Goal: Task Accomplishment & Management: Complete application form

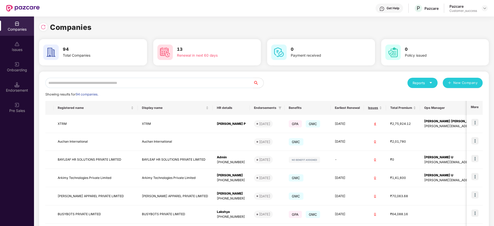
click at [125, 83] on input "text" at bounding box center [149, 83] width 208 height 10
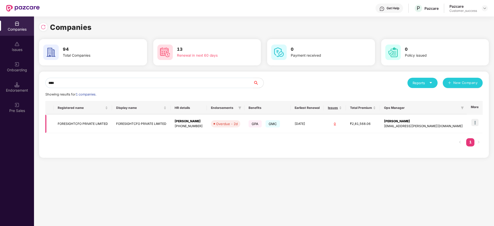
type input "****"
click at [474, 120] on img at bounding box center [474, 122] width 7 height 7
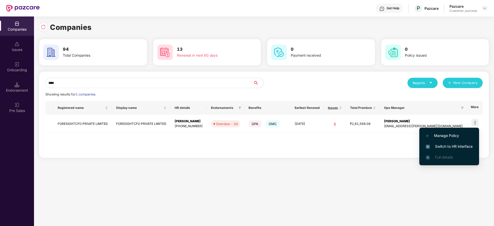
click at [459, 147] on span "Switch to HR interface" at bounding box center [449, 147] width 47 height 6
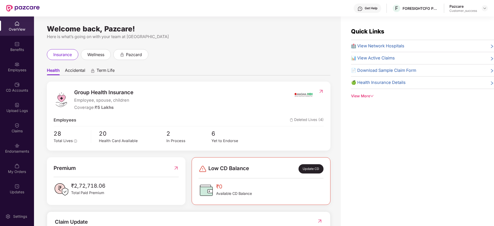
click at [26, 75] on div "Employees" at bounding box center [17, 66] width 34 height 19
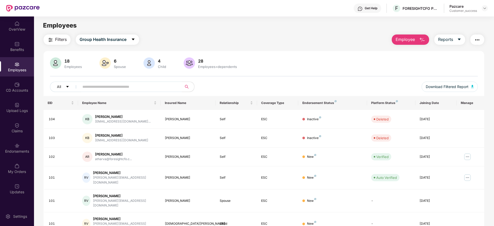
click at [158, 87] on input "text" at bounding box center [128, 87] width 92 height 8
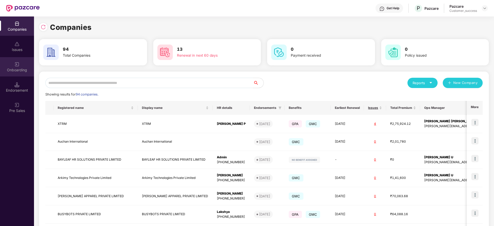
click at [17, 72] on div "Onboarding" at bounding box center [17, 66] width 34 height 19
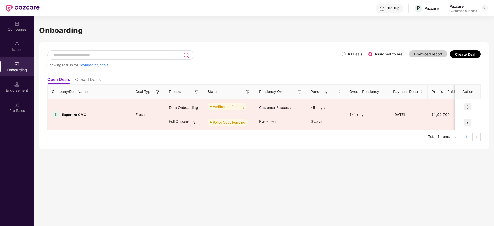
click at [82, 55] on input at bounding box center [118, 55] width 130 height 4
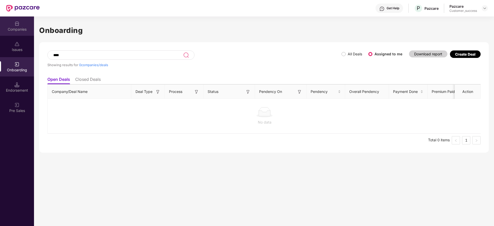
type input "****"
click at [11, 27] on div "Companies" at bounding box center [17, 29] width 34 height 5
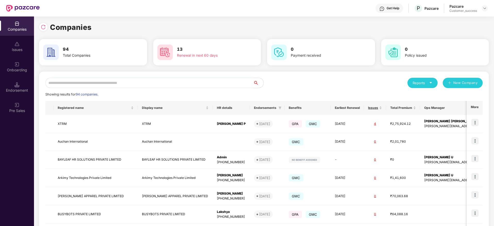
click at [94, 84] on input "text" at bounding box center [149, 83] width 208 height 10
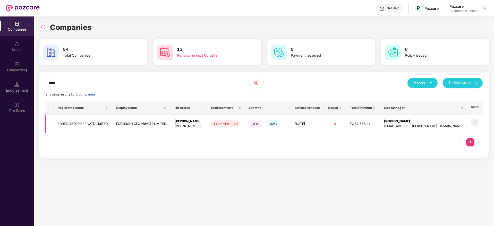
type input "*****"
click at [187, 126] on div "[PHONE_NUMBER]" at bounding box center [189, 126] width 28 height 5
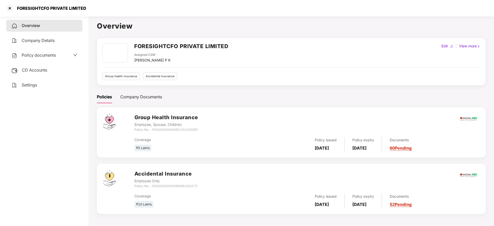
click at [51, 56] on span "Policy documents" at bounding box center [39, 55] width 34 height 5
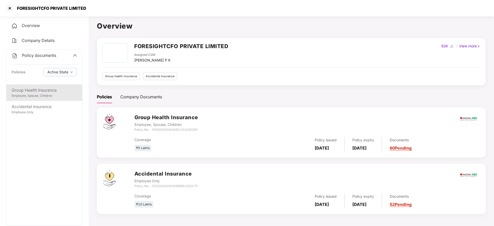
click at [42, 88] on div "Group Health Insurance" at bounding box center [44, 90] width 65 height 6
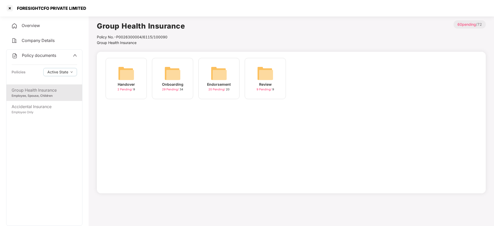
click at [173, 92] on div "Onboarding 29 Pending / 34" at bounding box center [172, 78] width 41 height 41
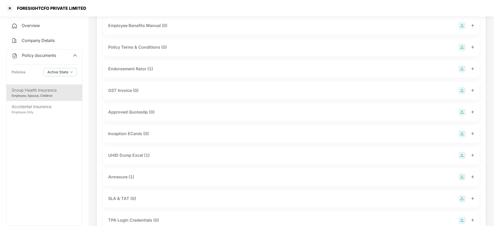
scroll to position [129, 0]
click at [131, 159] on div "UHID Dump Excel (1)" at bounding box center [291, 154] width 376 height 18
click at [135, 158] on div "UHID Dump Excel (1)" at bounding box center [291, 154] width 376 height 18
click at [141, 154] on div "UHID Dump Excel (1)" at bounding box center [128, 154] width 41 height 6
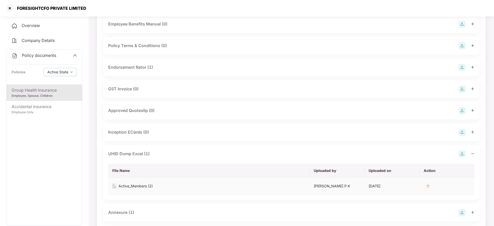
click at [137, 185] on div "Active_Members (2)" at bounding box center [135, 186] width 34 height 6
click at [10, 11] on div at bounding box center [10, 8] width 8 height 8
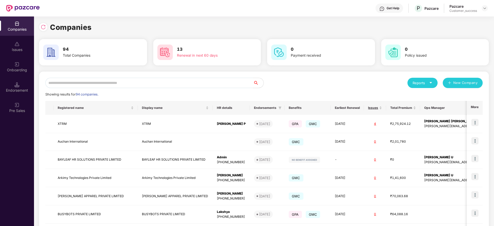
scroll to position [0, 0]
click at [86, 85] on input "text" at bounding box center [149, 83] width 208 height 10
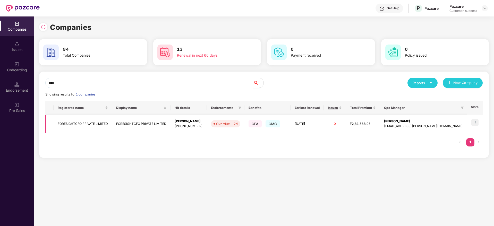
type input "****"
click at [479, 126] on td at bounding box center [474, 124] width 16 height 18
click at [478, 126] on img at bounding box center [474, 122] width 7 height 7
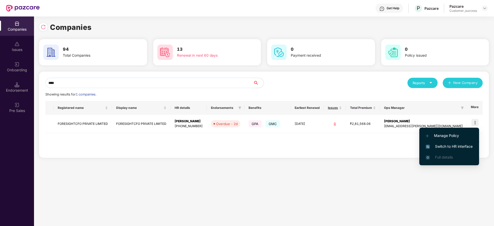
click at [467, 145] on span "Switch to HR interface" at bounding box center [449, 147] width 47 height 6
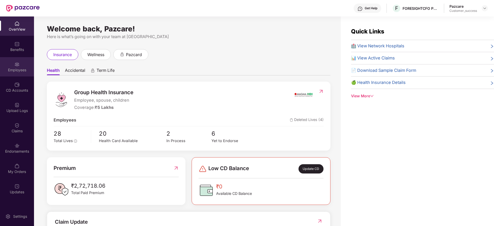
click at [15, 71] on div "Employees" at bounding box center [17, 69] width 34 height 5
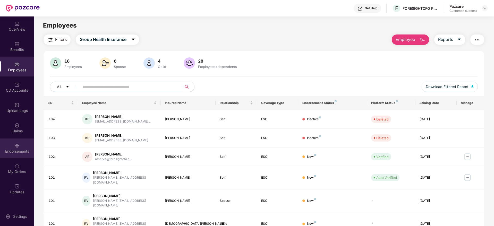
click at [22, 151] on div "Endorsements" at bounding box center [17, 151] width 34 height 5
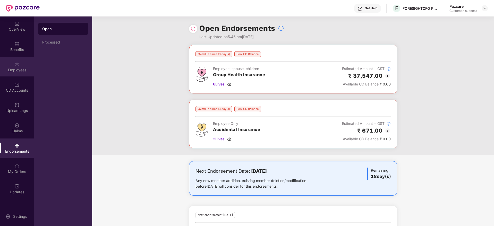
click at [19, 74] on div "Employees" at bounding box center [17, 66] width 34 height 19
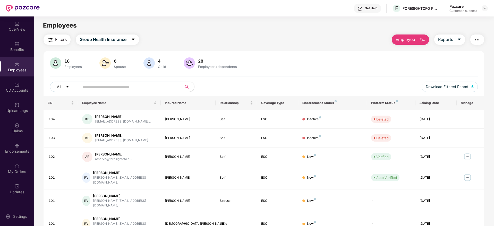
click at [404, 38] on span "Employee" at bounding box center [404, 39] width 19 height 6
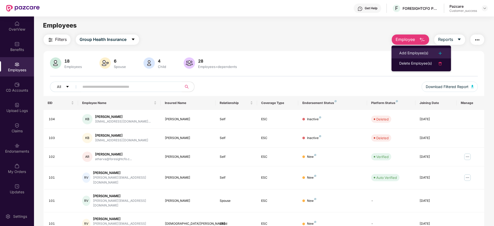
click at [413, 53] on div "Add Employee(s)" at bounding box center [413, 53] width 29 height 6
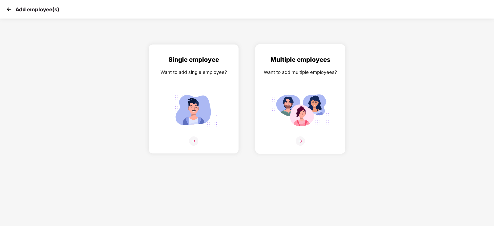
click at [300, 139] on img at bounding box center [300, 140] width 9 height 9
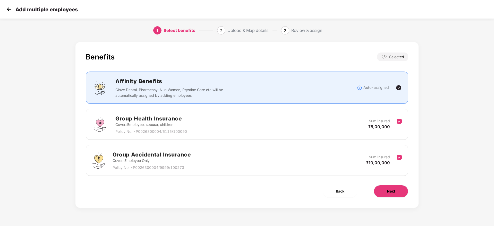
click at [383, 191] on button "Next" at bounding box center [391, 191] width 34 height 12
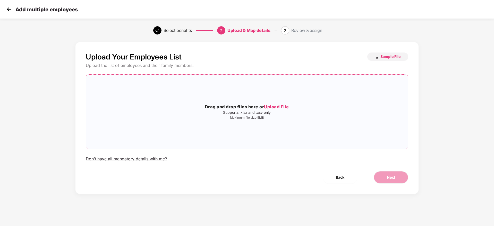
click at [281, 109] on span "Upload File" at bounding box center [276, 106] width 25 height 5
click at [384, 178] on button "Next" at bounding box center [391, 177] width 34 height 12
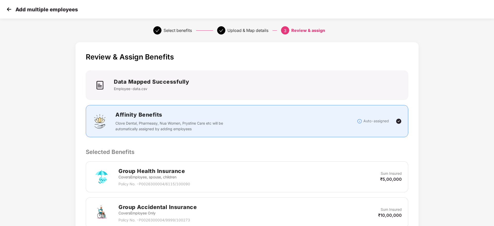
scroll to position [97, 0]
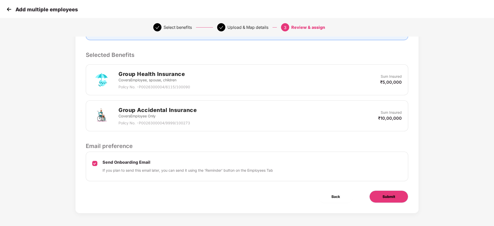
click at [378, 198] on button "Submit" at bounding box center [388, 196] width 39 height 12
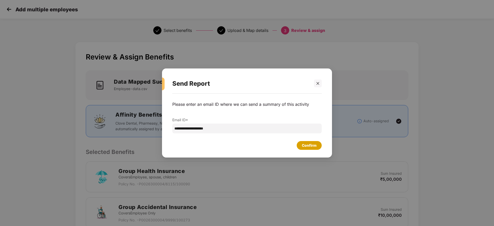
click at [301, 149] on div "Confirm" at bounding box center [309, 145] width 25 height 9
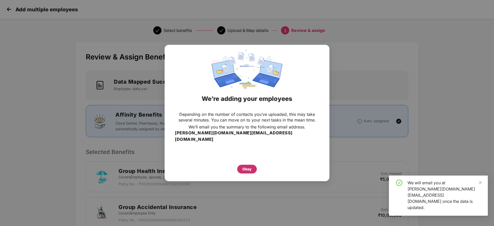
click at [248, 166] on div "Okay" at bounding box center [246, 169] width 9 height 6
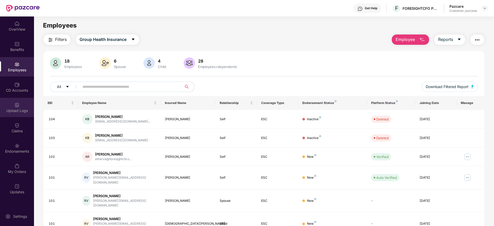
click at [20, 114] on div "Upload Logs" at bounding box center [17, 107] width 34 height 19
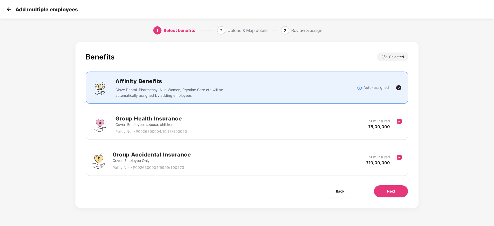
click at [9, 12] on img at bounding box center [9, 9] width 8 height 8
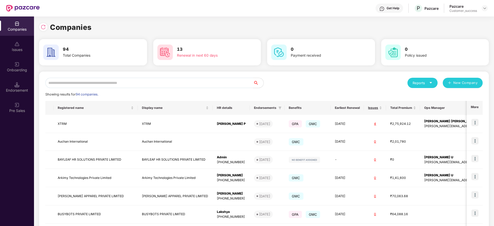
click at [97, 79] on input "text" at bounding box center [149, 83] width 208 height 10
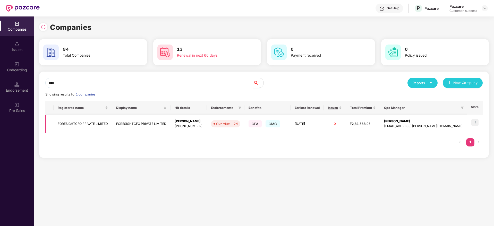
type input "****"
click at [474, 121] on img at bounding box center [474, 122] width 7 height 7
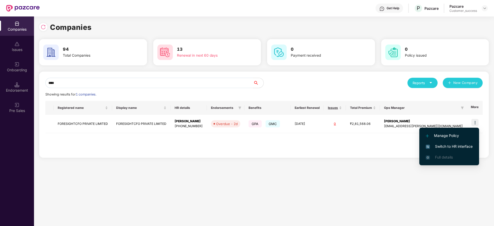
click at [467, 148] on span "Switch to HR interface" at bounding box center [449, 147] width 47 height 6
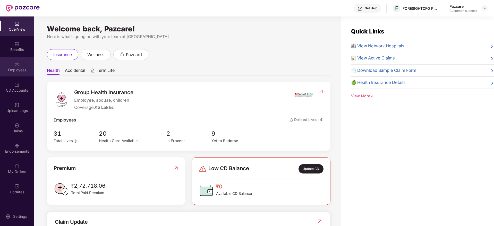
click at [23, 68] on div "Employees" at bounding box center [17, 69] width 34 height 5
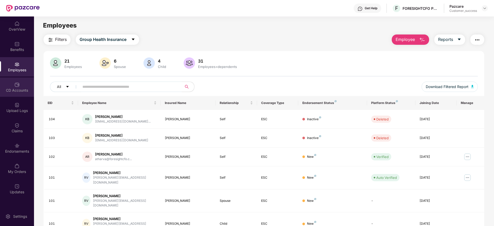
click at [22, 91] on div "CD Accounts" at bounding box center [17, 90] width 34 height 5
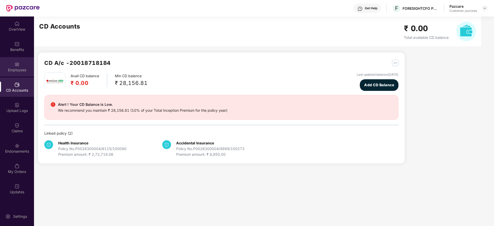
click at [15, 63] on img at bounding box center [16, 64] width 5 height 5
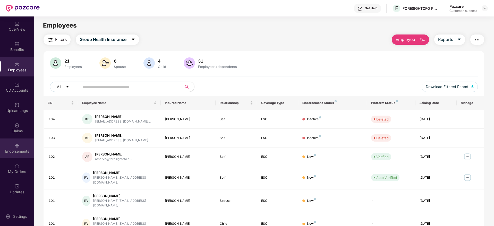
click at [19, 150] on div "Endorsements" at bounding box center [17, 151] width 34 height 5
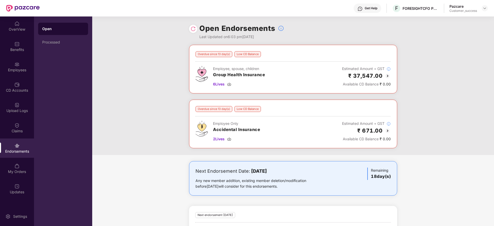
click at [193, 30] on img at bounding box center [192, 28] width 5 height 5
